Goal: Find specific page/section: Find specific page/section

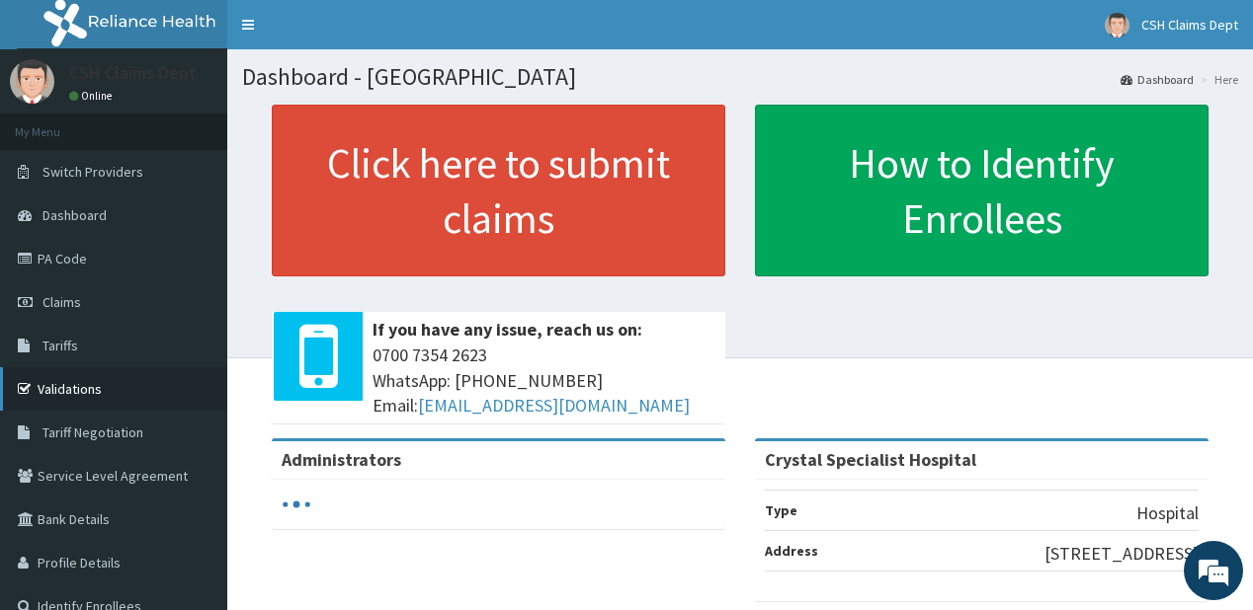
click at [95, 387] on link "Validations" at bounding box center [113, 388] width 227 height 43
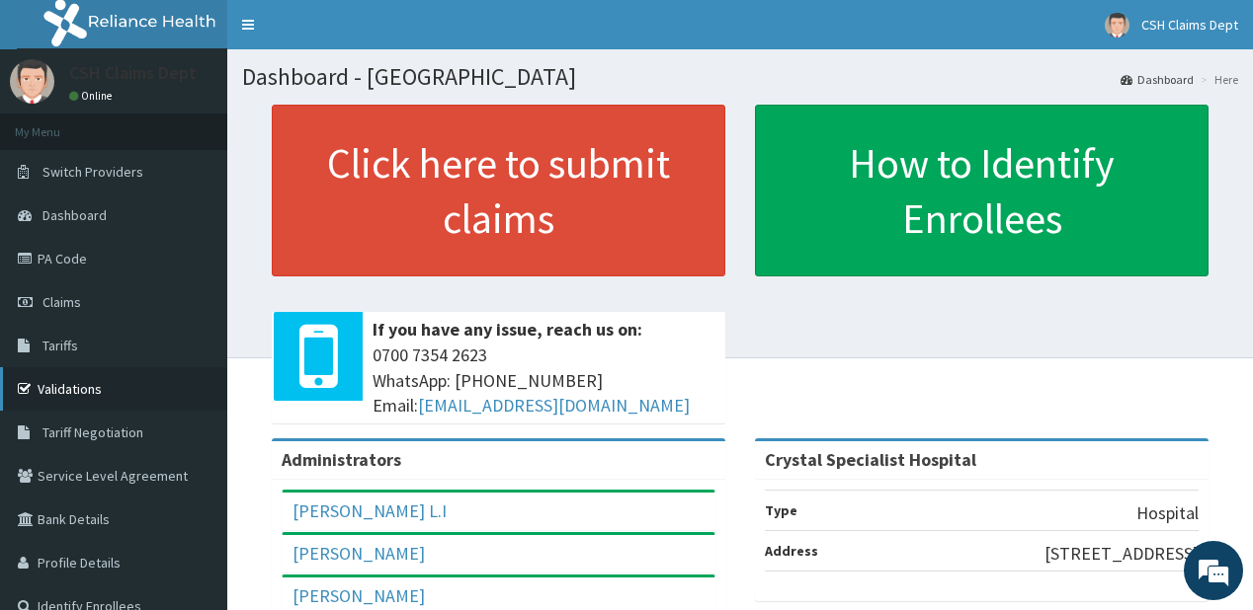
click at [58, 382] on link "Validations" at bounding box center [113, 388] width 227 height 43
